Goal: Contribute content: Contribute content

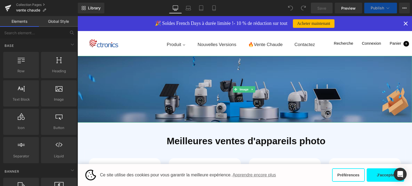
click at [201, 85] on img at bounding box center [244, 89] width 334 height 67
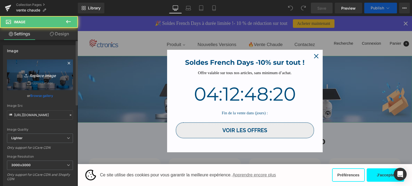
click at [39, 78] on link "Replace Image" at bounding box center [40, 75] width 66 height 31
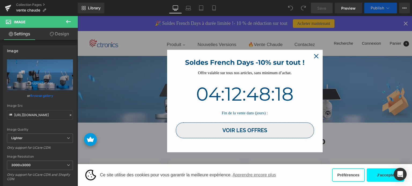
click at [315, 57] on icon "close icon" at bounding box center [316, 56] width 4 height 4
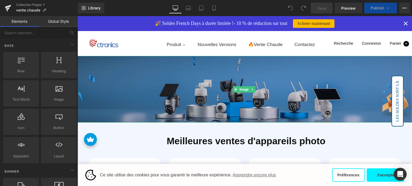
click at [170, 89] on img at bounding box center [244, 89] width 334 height 67
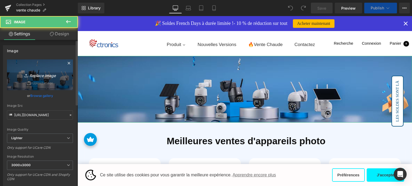
click at [42, 78] on link "Replace Image" at bounding box center [40, 75] width 66 height 31
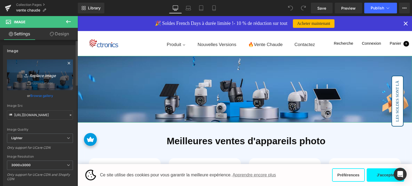
type input "C:\fakepath\CT法语-无文案 (2).jpg"
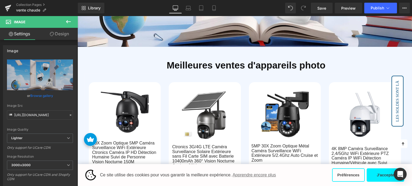
scroll to position [54, 0]
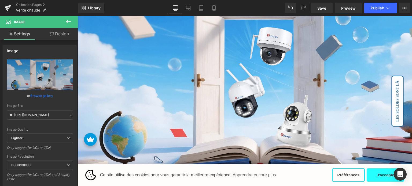
click at [389, 176] on button "J'accepte" at bounding box center [385, 175] width 38 height 13
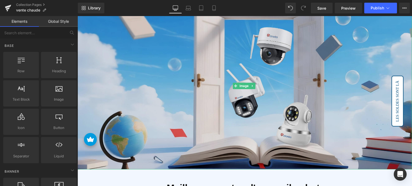
click at [190, 70] on img at bounding box center [244, 85] width 334 height 167
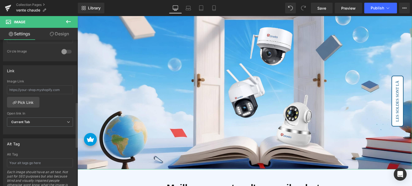
scroll to position [268, 0]
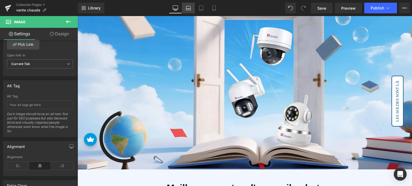
click at [191, 9] on icon at bounding box center [187, 7] width 5 height 5
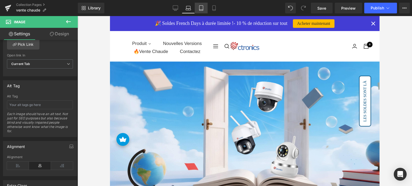
click at [202, 7] on icon at bounding box center [200, 7] width 5 height 5
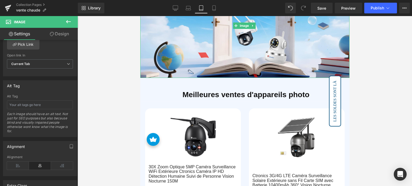
scroll to position [123, 0]
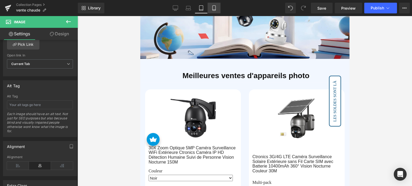
click at [214, 8] on icon at bounding box center [213, 7] width 5 height 5
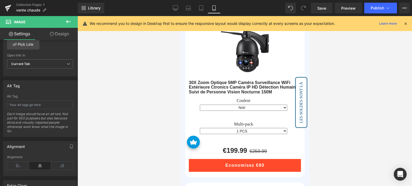
scroll to position [0, 0]
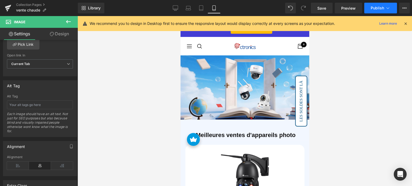
click at [387, 10] on icon at bounding box center [387, 7] width 5 height 5
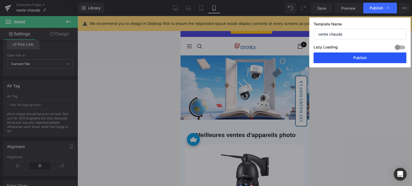
click at [353, 62] on button "Publish" at bounding box center [359, 58] width 93 height 11
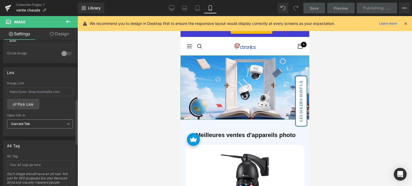
scroll to position [188, 0]
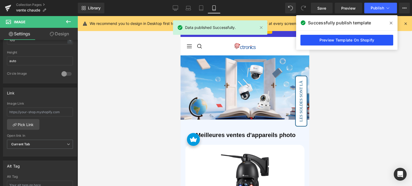
click at [362, 43] on link "Preview Template On Shopify" at bounding box center [346, 40] width 93 height 11
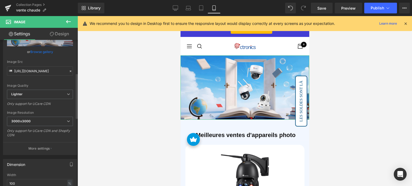
scroll to position [0, 0]
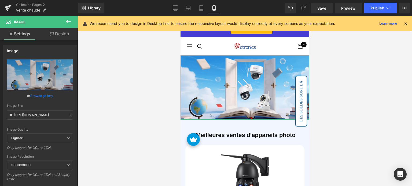
drag, startPoint x: 63, startPoint y: 36, endPoint x: 64, endPoint y: 38, distance: 2.9
click at [63, 35] on link "Design" at bounding box center [59, 34] width 39 height 12
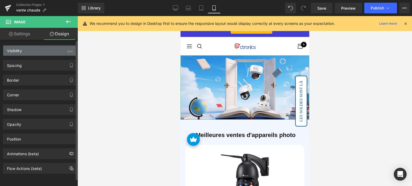
click at [55, 50] on div "Visibility (All)" at bounding box center [39, 51] width 73 height 10
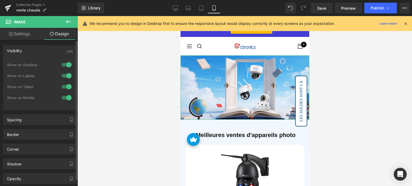
click at [63, 98] on div at bounding box center [66, 98] width 13 height 9
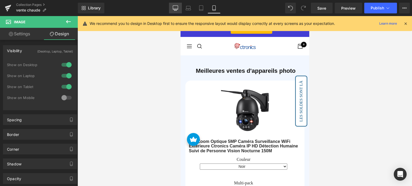
click at [173, 6] on icon at bounding box center [175, 8] width 5 height 4
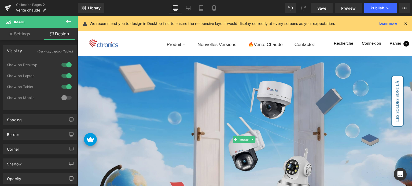
click at [201, 79] on img at bounding box center [244, 139] width 334 height 167
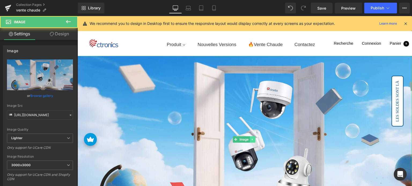
click at [251, 137] on link at bounding box center [253, 139] width 6 height 6
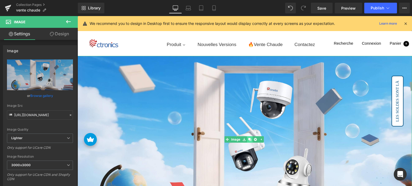
click at [248, 140] on icon at bounding box center [249, 139] width 3 height 3
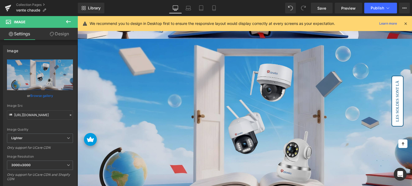
scroll to position [185, 0]
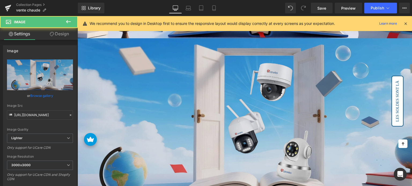
click at [194, 95] on img at bounding box center [244, 121] width 334 height 167
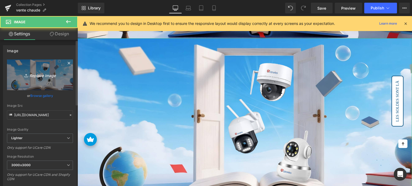
click at [48, 76] on icon "Replace Image" at bounding box center [39, 75] width 43 height 7
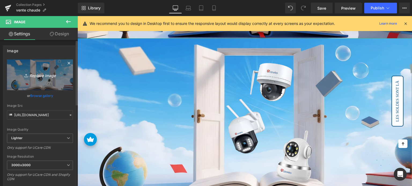
type input "C:\fakepath\CT法语-无文案 (1).jpg"
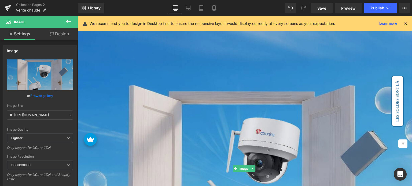
scroll to position [292, 0]
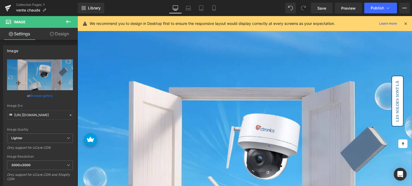
click at [59, 34] on link "Design" at bounding box center [59, 34] width 39 height 12
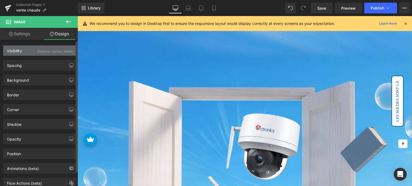
click at [45, 54] on div "(Desktop, Laptop, Tablet)" at bounding box center [55, 50] width 36 height 9
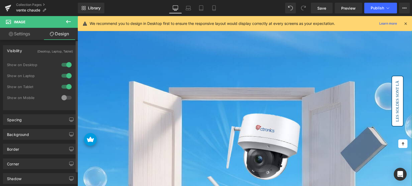
click at [64, 66] on div at bounding box center [66, 65] width 13 height 9
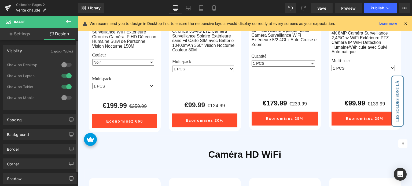
click at [64, 75] on div at bounding box center [66, 76] width 13 height 9
click at [65, 84] on div at bounding box center [66, 87] width 13 height 9
click at [64, 98] on div at bounding box center [66, 98] width 13 height 9
click at [64, 88] on div at bounding box center [66, 87] width 13 height 9
click at [15, 31] on link "Settings" at bounding box center [19, 34] width 39 height 12
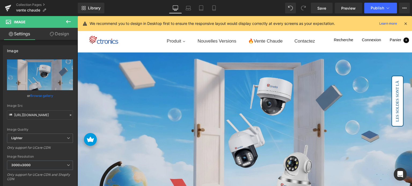
scroll to position [0, 0]
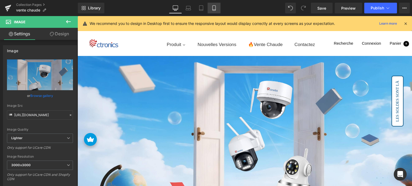
click at [213, 10] on icon at bounding box center [213, 7] width 5 height 5
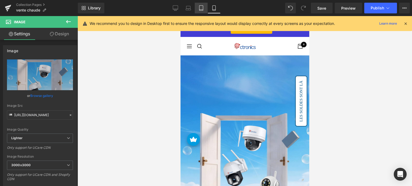
click at [202, 10] on icon at bounding box center [201, 10] width 4 height 0
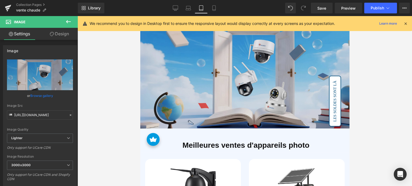
scroll to position [54, 0]
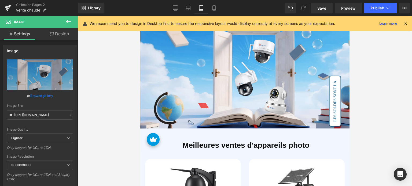
click at [50, 34] on icon at bounding box center [52, 34] width 4 height 4
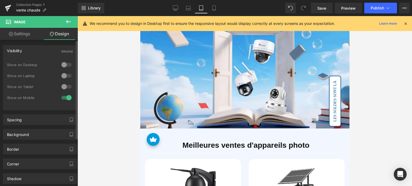
click at [63, 85] on div at bounding box center [66, 87] width 13 height 9
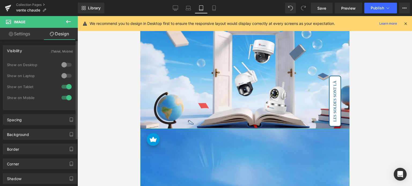
click at [62, 88] on div at bounding box center [66, 87] width 13 height 9
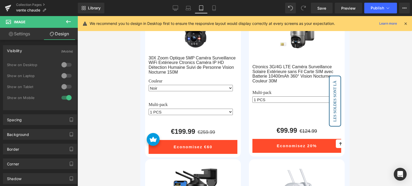
scroll to position [214, 0]
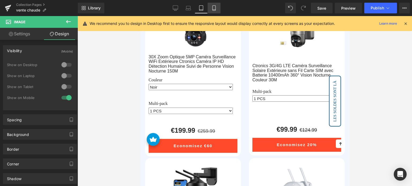
click at [216, 9] on icon at bounding box center [213, 7] width 5 height 5
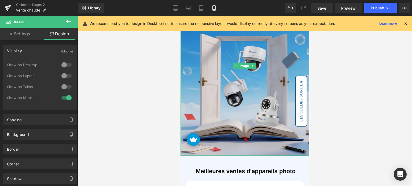
scroll to position [80, 0]
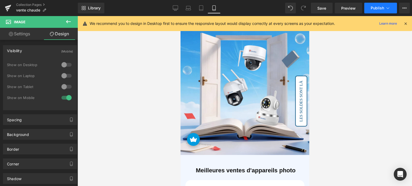
click at [382, 8] on span "Publish" at bounding box center [376, 8] width 13 height 4
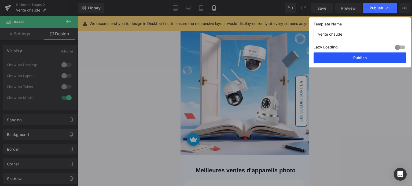
click at [360, 60] on button "Publish" at bounding box center [359, 58] width 93 height 11
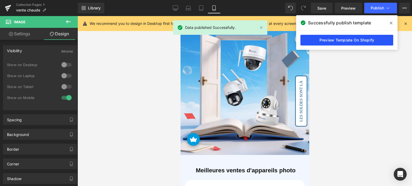
click at [342, 42] on link "Preview Template On Shopify" at bounding box center [346, 40] width 93 height 11
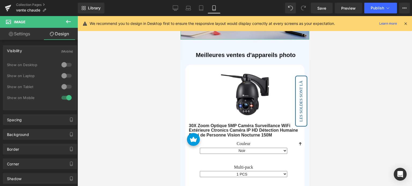
scroll to position [241, 0]
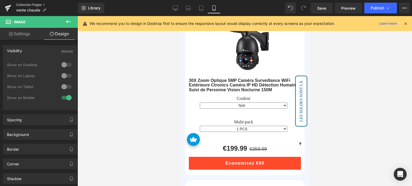
click at [30, 5] on link "Collection Pages" at bounding box center [47, 5] width 62 height 4
